Goal: Task Accomplishment & Management: Manage account settings

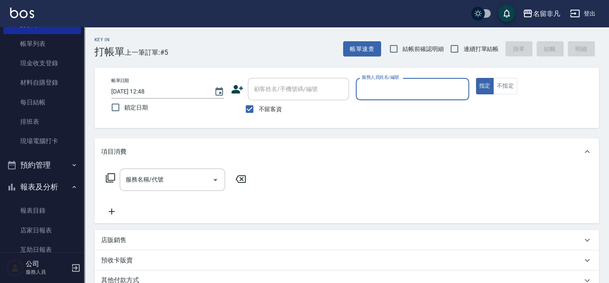
scroll to position [115, 0]
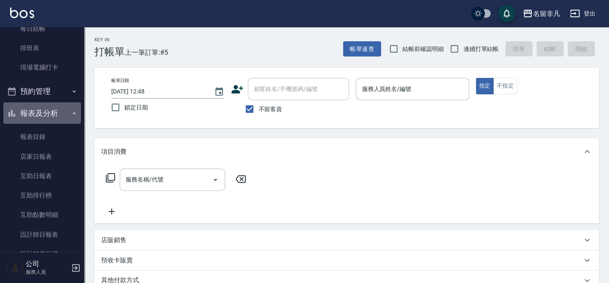
click at [59, 118] on button "報表及分析" at bounding box center [42, 113] width 78 height 22
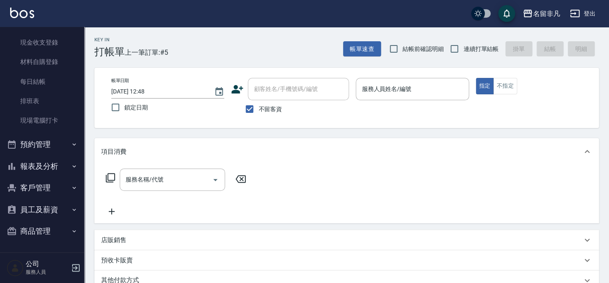
scroll to position [62, 0]
click at [51, 191] on button "客戶管理" at bounding box center [42, 188] width 78 height 22
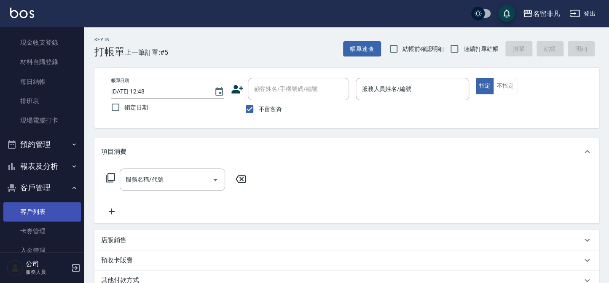
click at [42, 217] on link "客戶列表" at bounding box center [42, 211] width 78 height 19
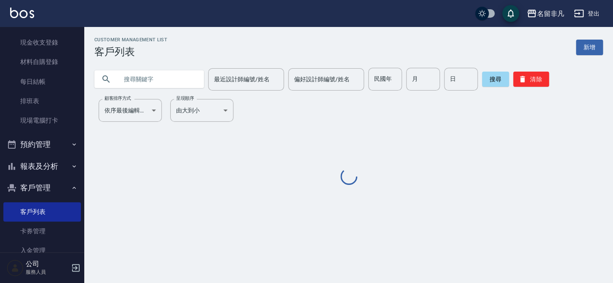
click at [192, 85] on input "text" at bounding box center [157, 79] width 79 height 23
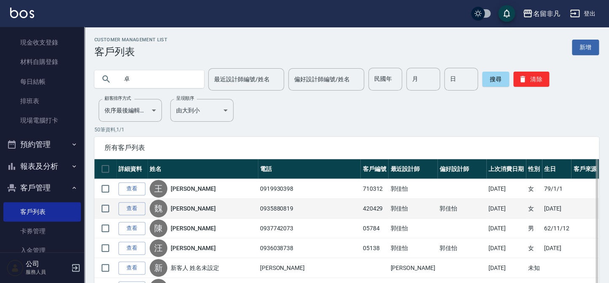
type input "卓"
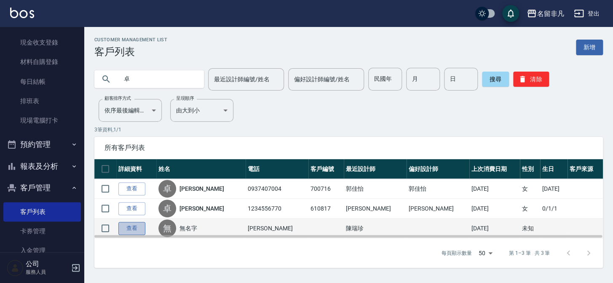
click at [131, 226] on link "查看" at bounding box center [131, 228] width 27 height 13
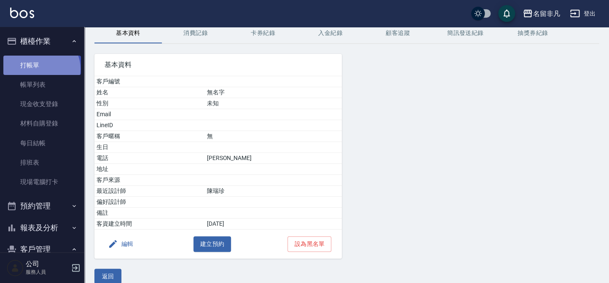
click at [40, 69] on link "打帳單" at bounding box center [42, 65] width 78 height 19
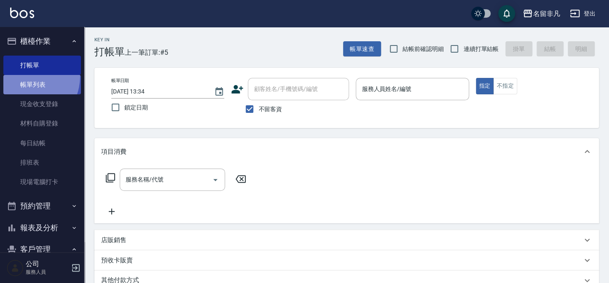
click at [24, 76] on link "帳單列表" at bounding box center [42, 84] width 78 height 19
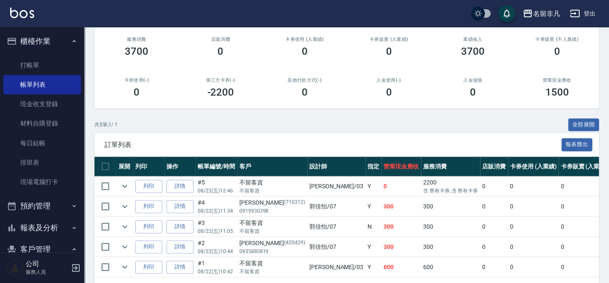
scroll to position [115, 0]
